Goal: Information Seeking & Learning: Learn about a topic

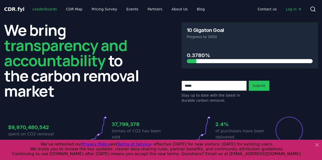
click at [44, 8] on link "Leaderboards" at bounding box center [44, 9] width 33 height 9
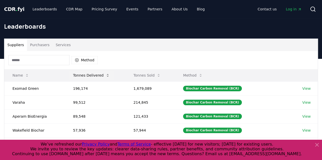
click at [98, 71] on button "Tonnes Delivered" at bounding box center [91, 75] width 45 height 10
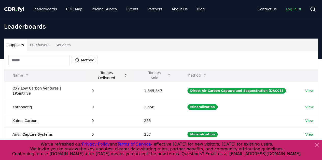
click at [98, 71] on button "Tonnes Delivered" at bounding box center [109, 75] width 44 height 10
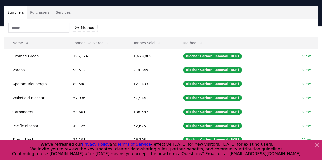
scroll to position [20, 0]
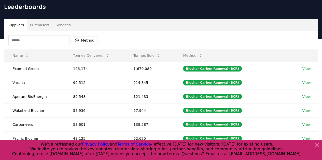
click at [57, 40] on input at bounding box center [38, 40] width 61 height 10
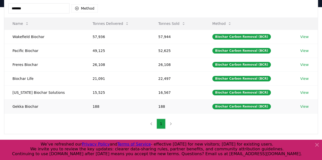
scroll to position [41, 0]
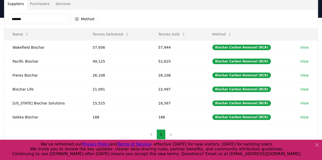
click at [45, 19] on input "*******" at bounding box center [38, 19] width 61 height 10
type input "*******"
click at [78, 18] on icon "button" at bounding box center [77, 19] width 4 height 4
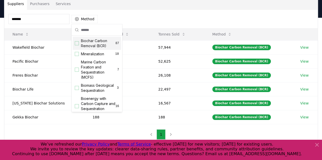
click at [78, 42] on div "Suggestions" at bounding box center [77, 43] width 4 height 4
drag, startPoint x: 46, startPoint y: 20, endPoint x: 0, endPoint y: 13, distance: 46.4
click at [0, 13] on div "Suppliers Purchasers Services ******* Method 1 Biochar Carbon Removal (BCR) Nam…" at bounding box center [161, 71] width 322 height 148
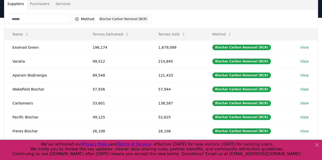
click at [218, 15] on div "Method 1 Biochar Carbon Removal (BCR)" at bounding box center [160, 19] width 313 height 18
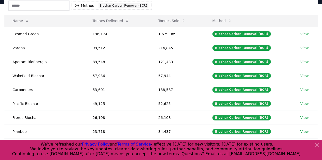
scroll to position [117, 0]
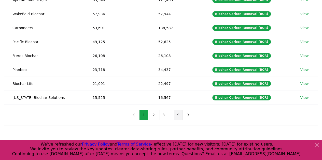
click at [176, 111] on button "9" at bounding box center [178, 115] width 9 height 10
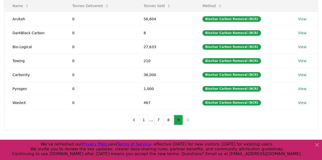
scroll to position [69, 0]
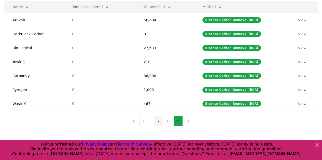
click at [158, 118] on button "7" at bounding box center [158, 121] width 9 height 10
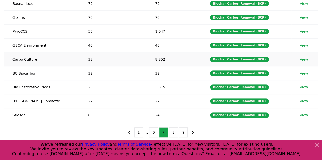
scroll to position [116, 0]
